Goal: Information Seeking & Learning: Learn about a topic

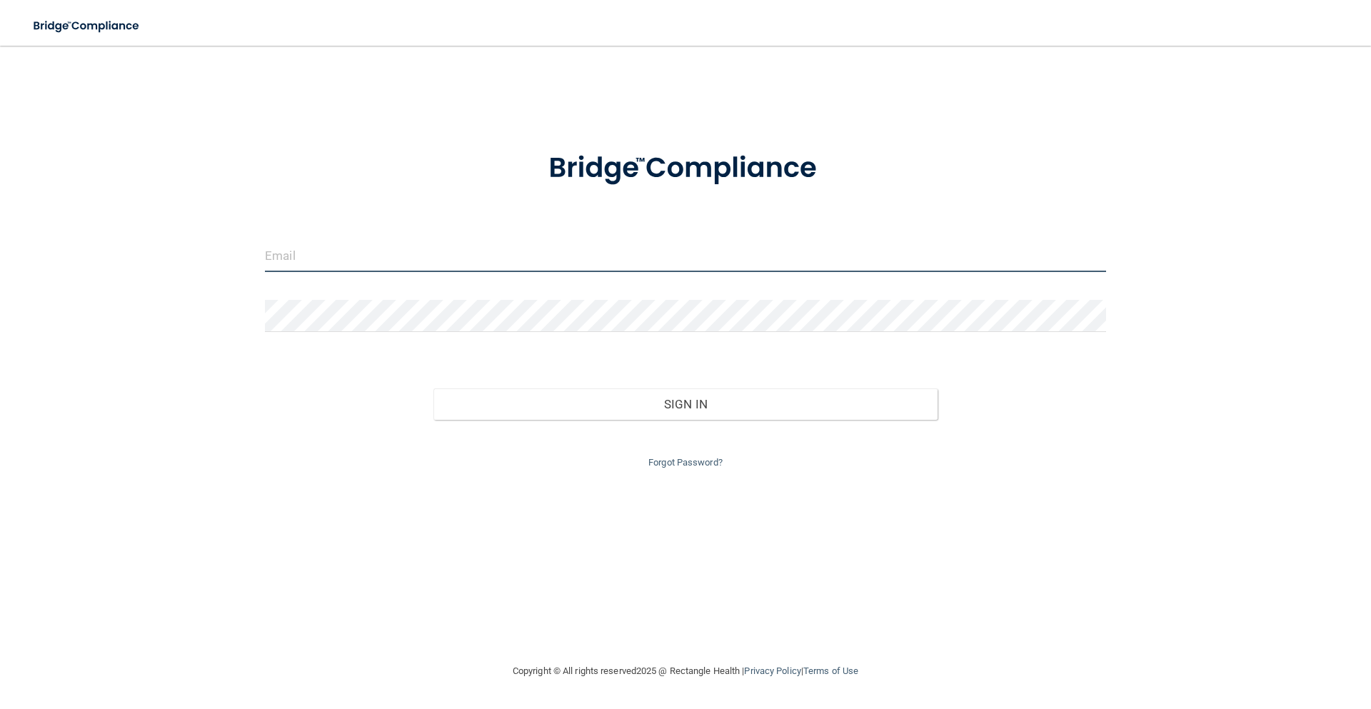
click at [300, 264] on input "email" at bounding box center [685, 256] width 841 height 32
type input "[EMAIL_ADDRESS][DOMAIN_NAME]"
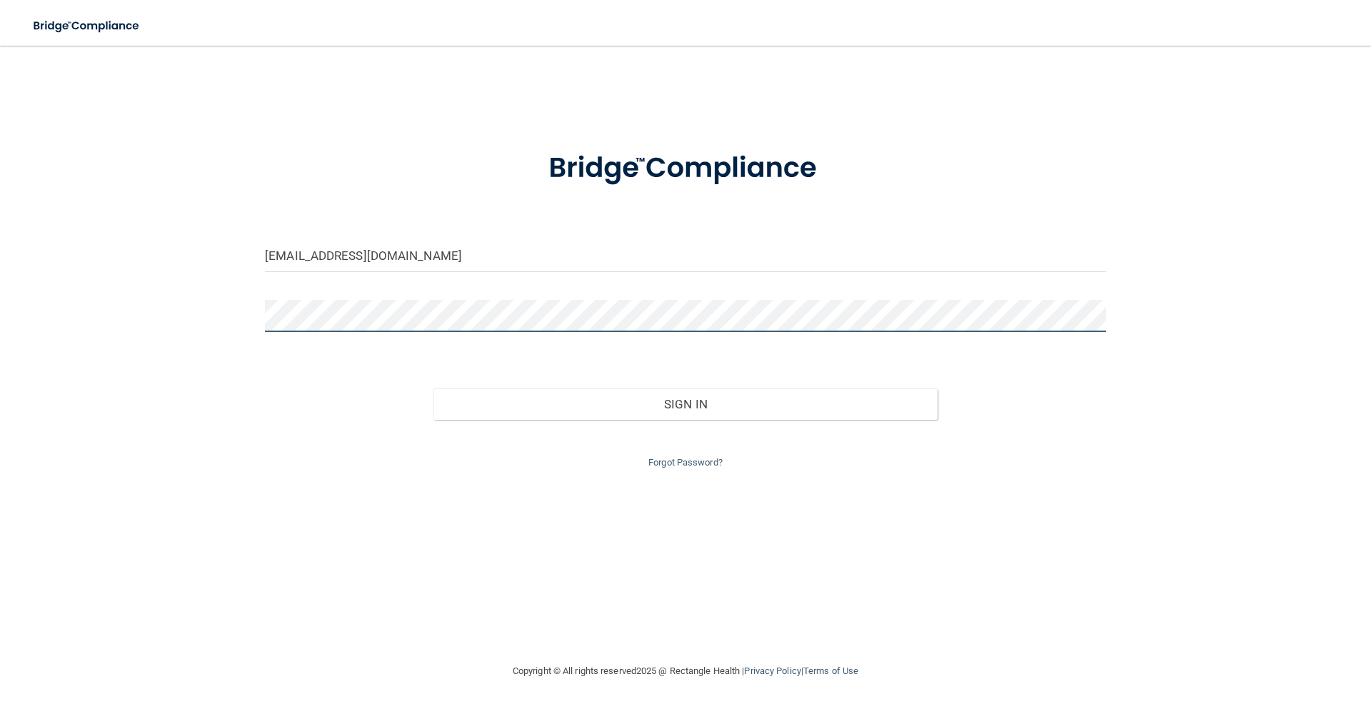
click at [434, 389] on button "Sign In" at bounding box center [686, 404] width 505 height 31
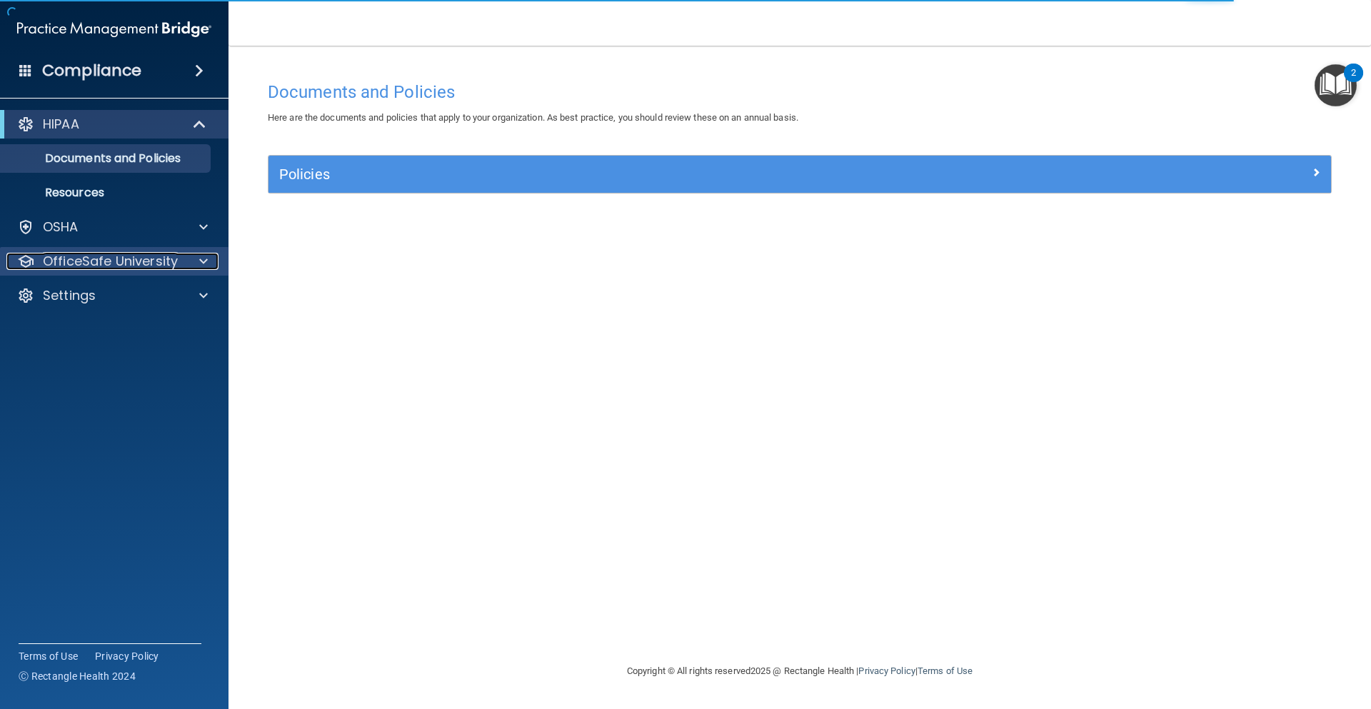
click at [185, 258] on div at bounding box center [202, 261] width 36 height 17
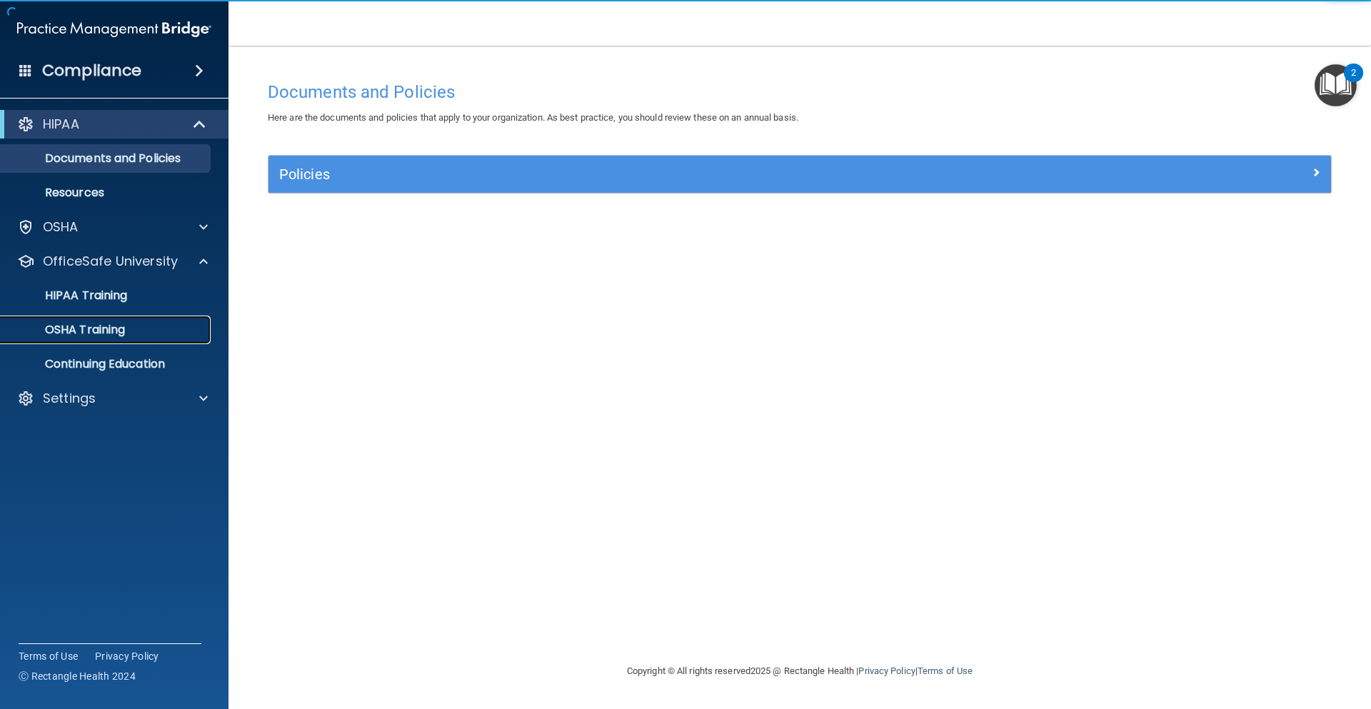
click at [96, 326] on p "OSHA Training" at bounding box center [67, 330] width 116 height 14
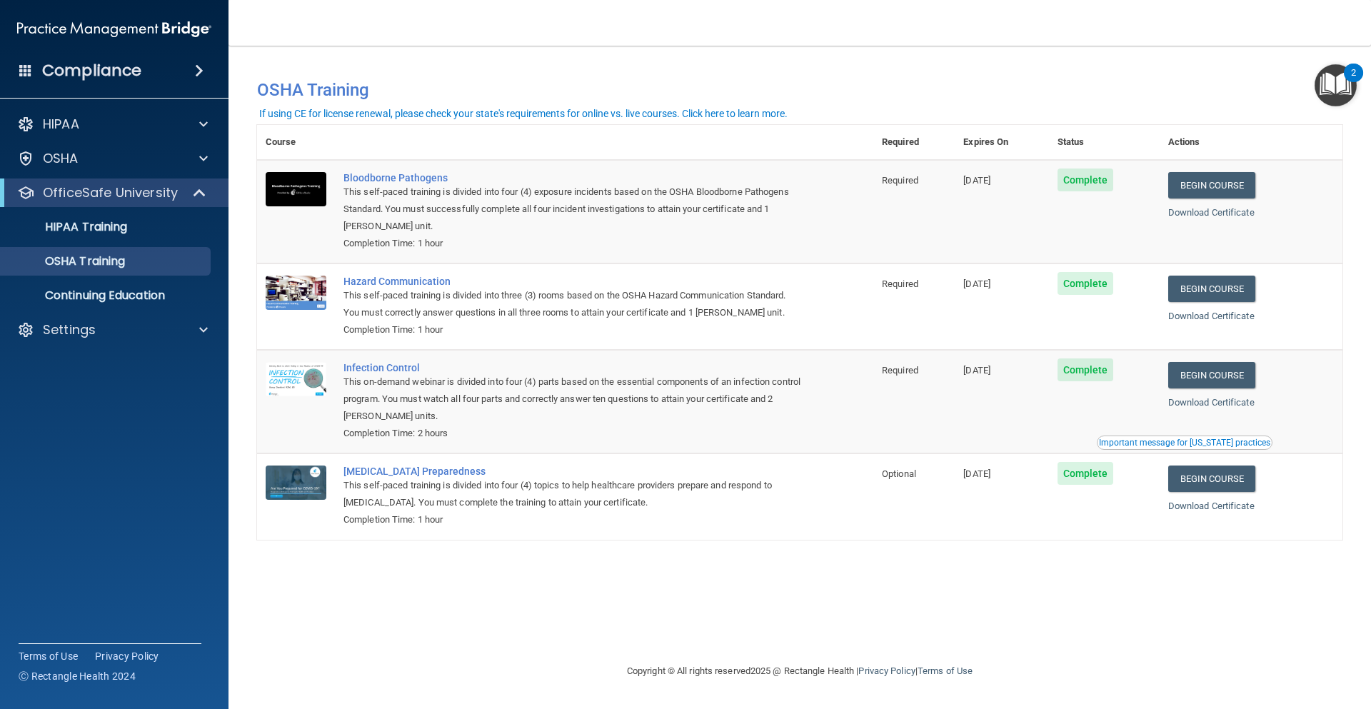
click at [1188, 199] on td "Begin Course Download Certificate" at bounding box center [1251, 212] width 183 height 104
click at [1188, 190] on link "Begin Course" at bounding box center [1211, 185] width 87 height 26
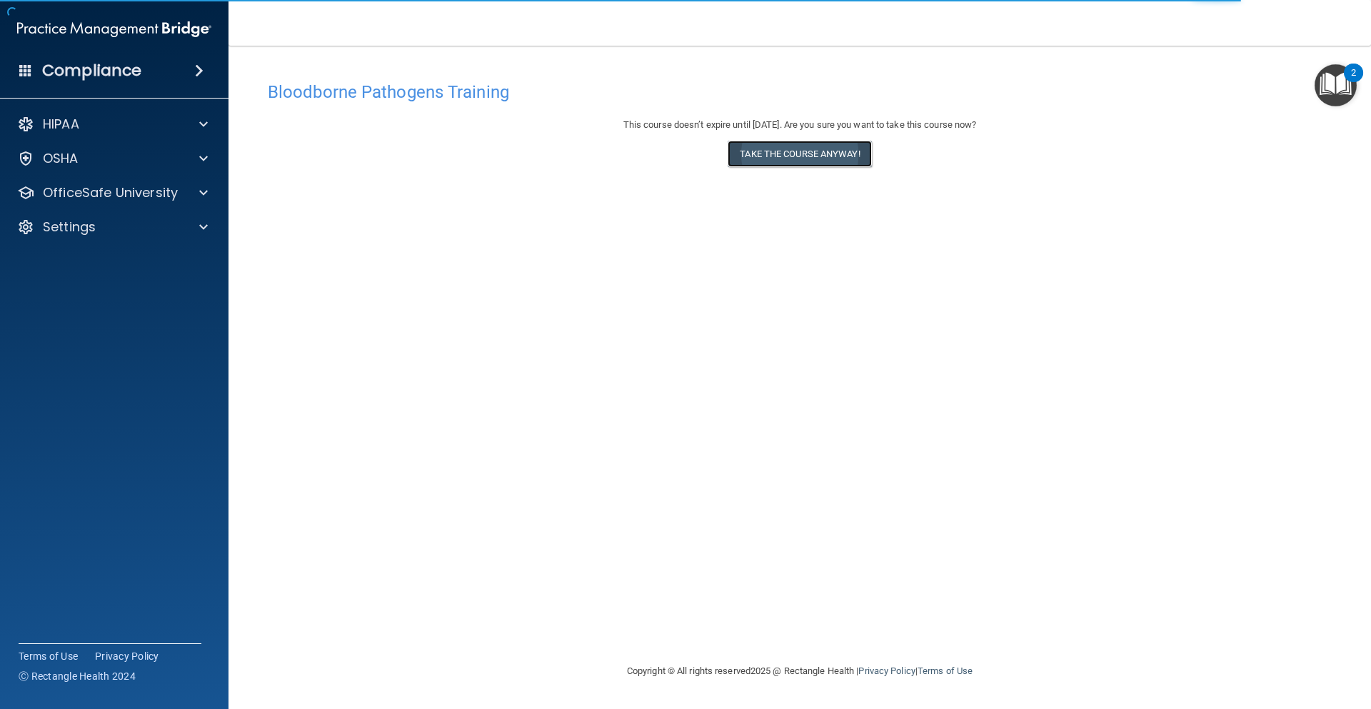
click at [785, 156] on button "Take the course anyway!" at bounding box center [800, 154] width 144 height 26
